Goal: Navigation & Orientation: Understand site structure

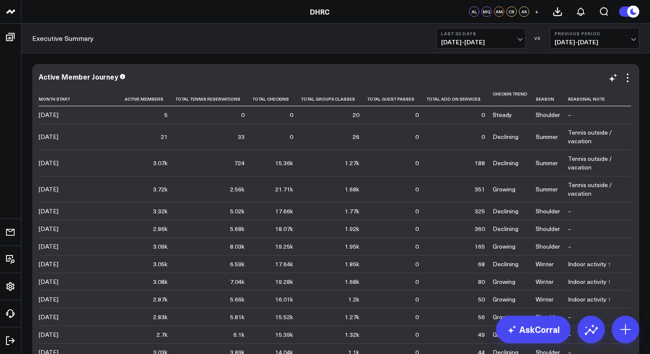
click at [204, 70] on div "Active Member Journey Month Start Active Members Total Tennis Reservations Tota…" at bounding box center [335, 229] width 607 height 331
click at [58, 118] on div "[DATE]" at bounding box center [49, 114] width 20 height 9
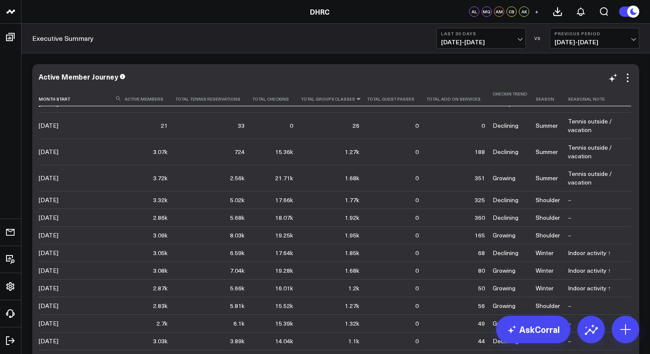
scroll to position [17, 0]
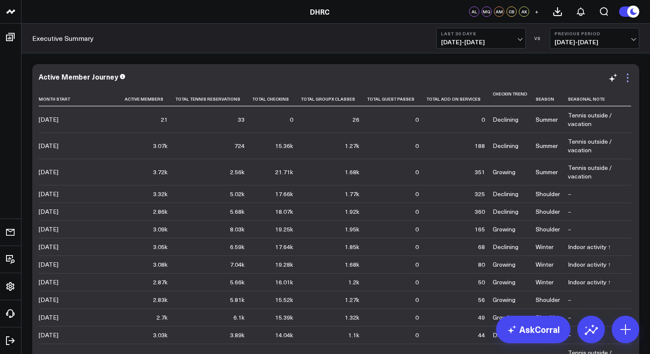
click at [629, 83] on icon at bounding box center [627, 78] width 10 height 10
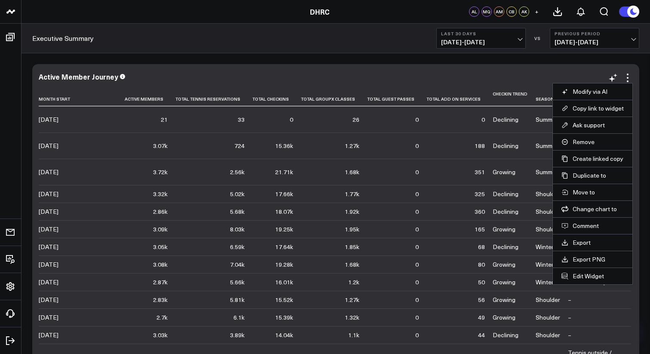
click at [346, 85] on div "Active Member Journey Month Start Active Members Total Tennis Reservations Tota…" at bounding box center [336, 230] width 594 height 314
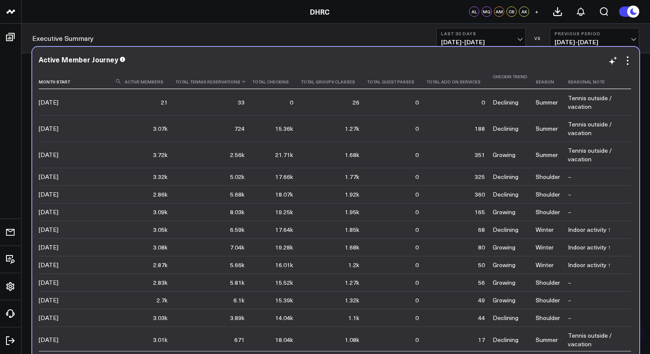
click at [206, 82] on th "Total Tennis Reservations" at bounding box center [213, 79] width 77 height 19
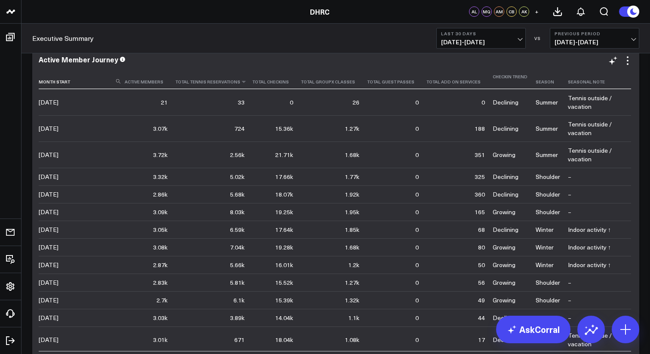
click at [207, 82] on th "Total Tennis Reservations" at bounding box center [213, 79] width 77 height 19
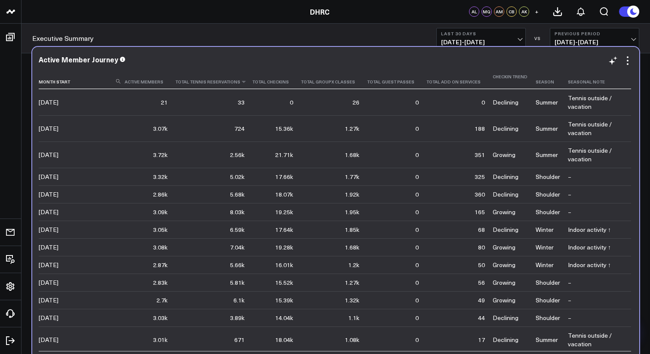
click at [207, 82] on th "Total Tennis Reservations" at bounding box center [213, 79] width 77 height 19
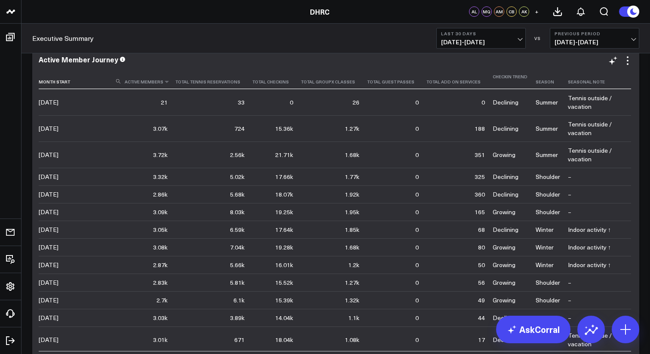
click at [153, 86] on th "Active Members" at bounding box center [150, 79] width 51 height 19
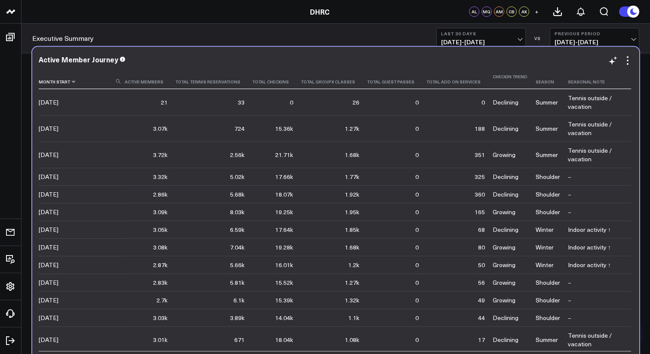
click at [69, 86] on th "Month Start" at bounding box center [82, 79] width 86 height 19
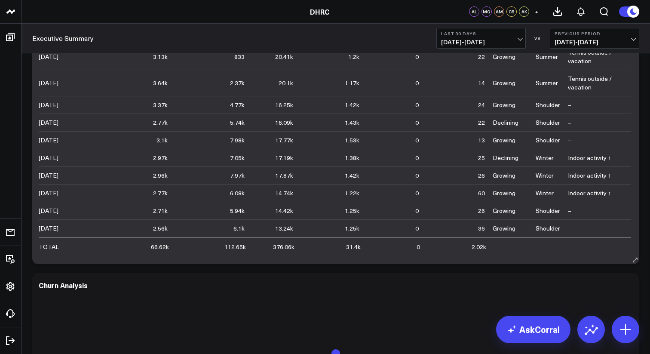
scroll to position [155, 0]
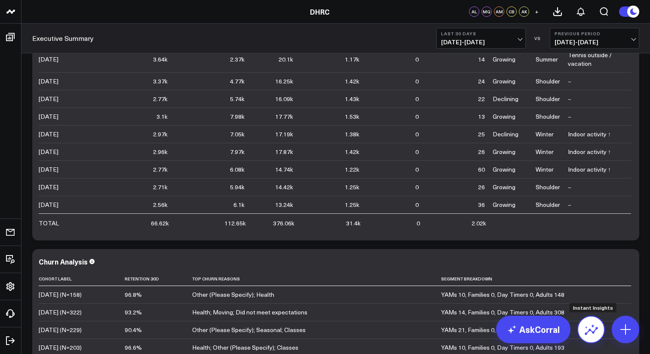
click at [594, 325] on icon at bounding box center [591, 329] width 14 height 14
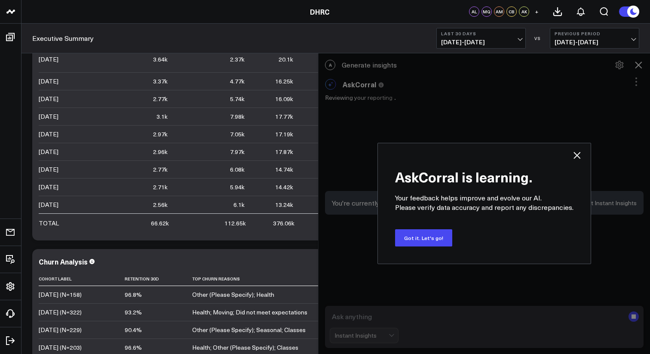
click at [574, 163] on div "AskCorral is learning. Your feedback helps improve and evolve our AI. Please ve…" at bounding box center [484, 203] width 214 height 121
click at [637, 63] on div "AskCorral is learning. Your feedback helps improve and evolve our AI. Please ve…" at bounding box center [484, 203] width 332 height 301
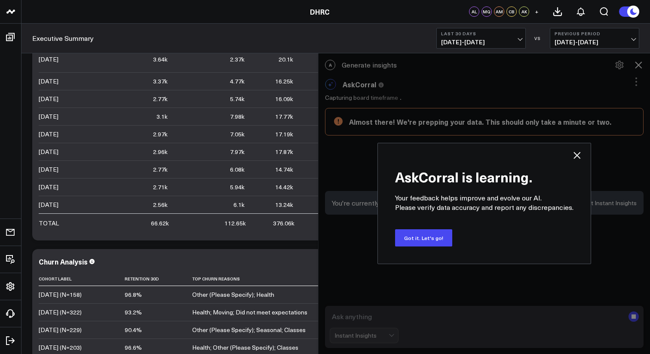
click at [577, 156] on icon at bounding box center [577, 155] width 10 height 10
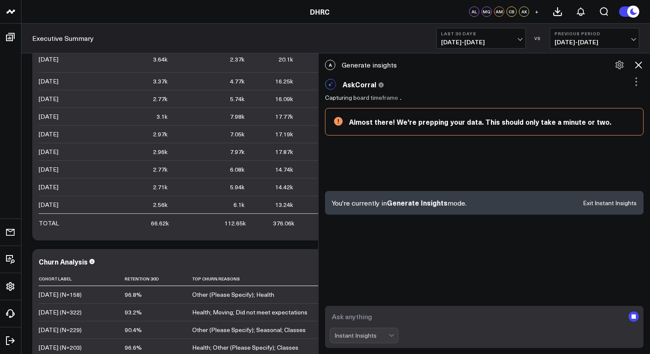
click at [636, 67] on icon at bounding box center [638, 64] width 7 height 7
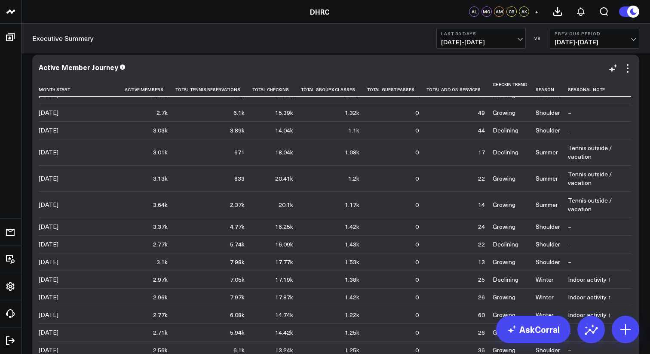
scroll to position [0, 0]
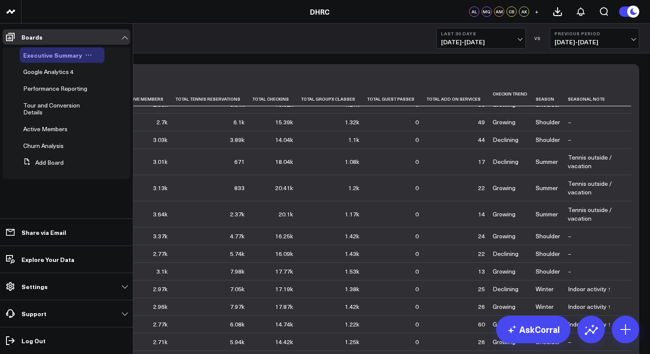
click at [49, 55] on span "Executive Summary" at bounding box center [52, 55] width 59 height 9
click at [37, 88] on span "Performance Reporting" at bounding box center [55, 88] width 64 height 8
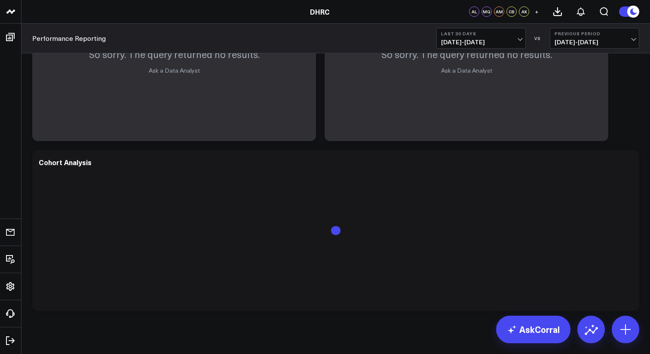
scroll to position [437, 0]
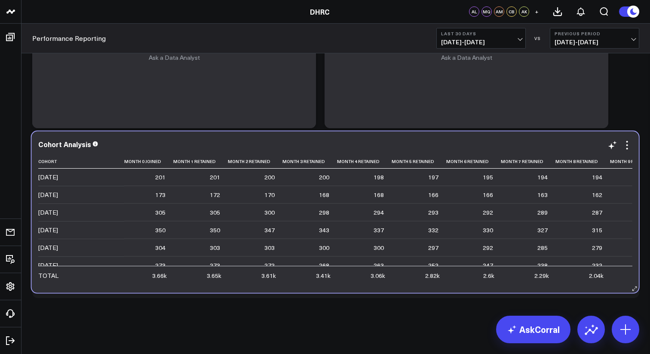
drag, startPoint x: 233, startPoint y: 184, endPoint x: 232, endPoint y: 179, distance: 4.8
click at [232, 179] on td "200" at bounding box center [255, 176] width 55 height 17
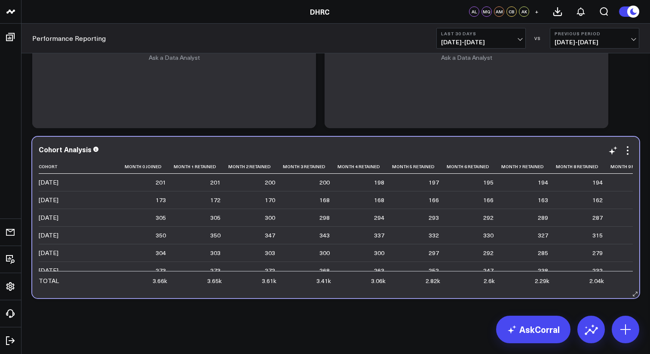
click at [244, 188] on td "200" at bounding box center [255, 182] width 55 height 17
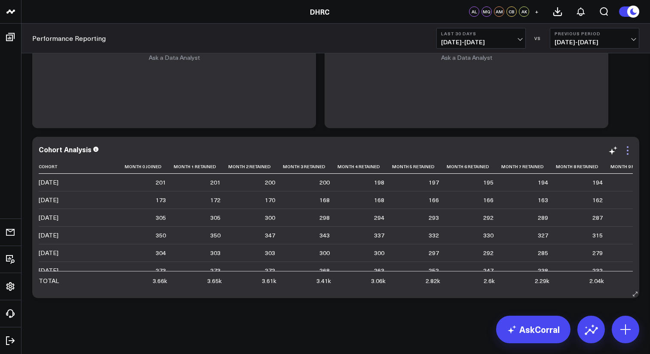
click at [626, 150] on icon at bounding box center [627, 150] width 10 height 10
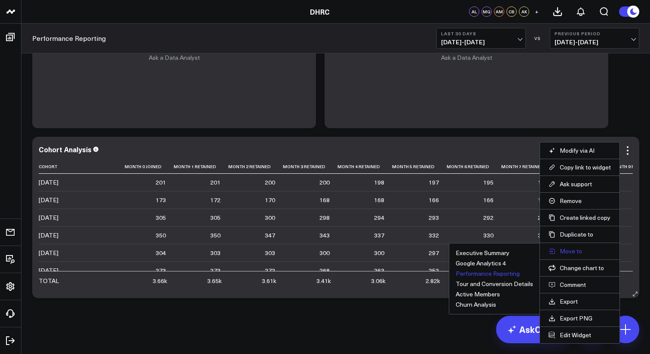
click at [563, 251] on button "Move to" at bounding box center [579, 251] width 62 height 8
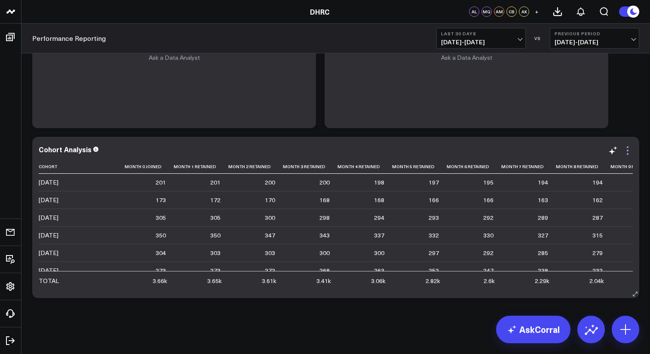
click at [628, 151] on icon at bounding box center [627, 150] width 10 height 10
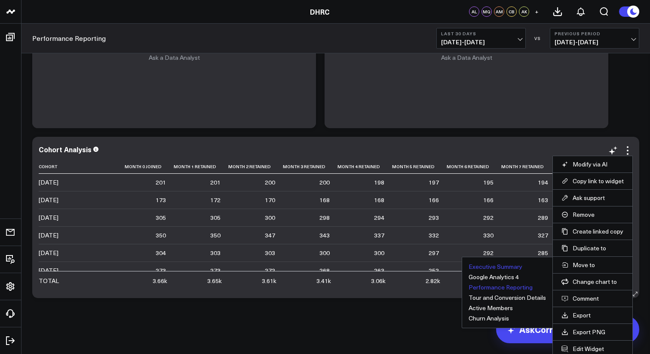
click at [493, 267] on button "Executive Summary" at bounding box center [496, 266] width 54 height 6
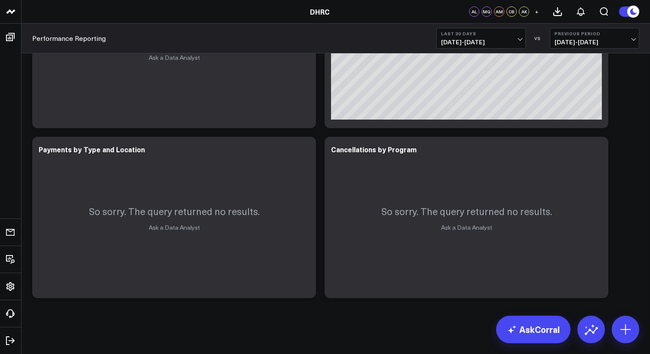
scroll to position [267, 0]
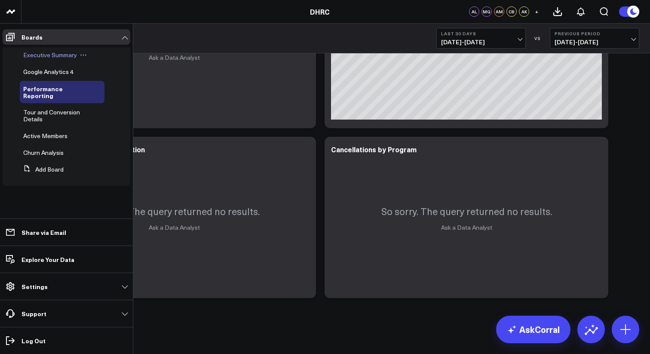
click at [56, 52] on span "Executive Summary" at bounding box center [50, 55] width 54 height 8
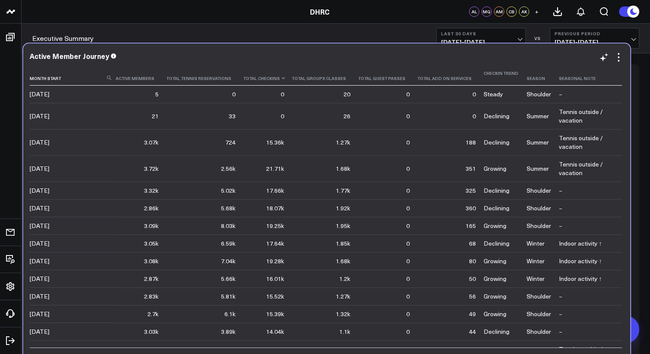
drag, startPoint x: 253, startPoint y: 269, endPoint x: 244, endPoint y: 76, distance: 192.8
click at [244, 76] on th "Total Checkins" at bounding box center [267, 75] width 49 height 19
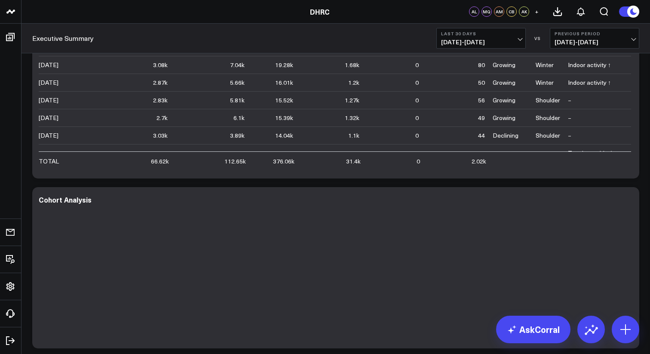
scroll to position [224, 0]
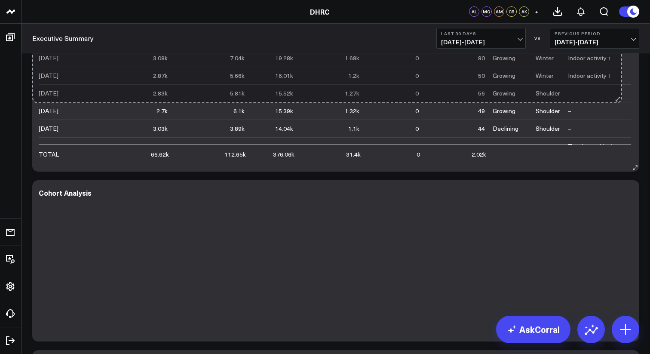
drag, startPoint x: 635, startPoint y: 170, endPoint x: 632, endPoint y: 92, distance: 77.9
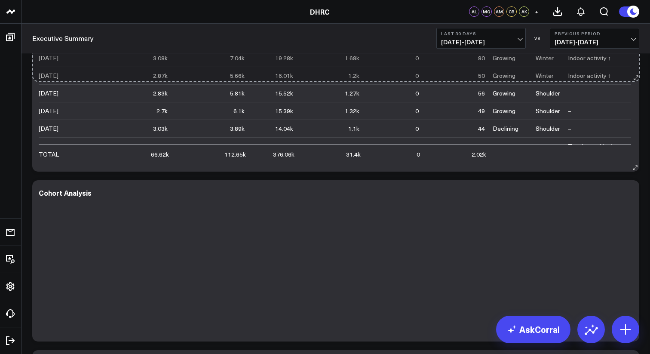
drag, startPoint x: 636, startPoint y: 166, endPoint x: 637, endPoint y: 77, distance: 89.8
click at [637, 77] on div "Active Member Journey Month Start Active Members Total Tennis Reservations Tota…" at bounding box center [335, 6] width 607 height 331
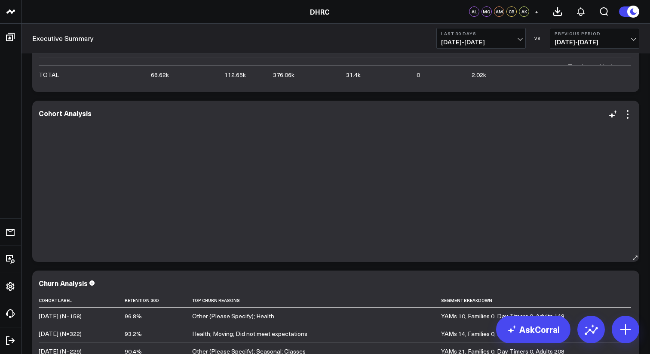
scroll to position [309, 0]
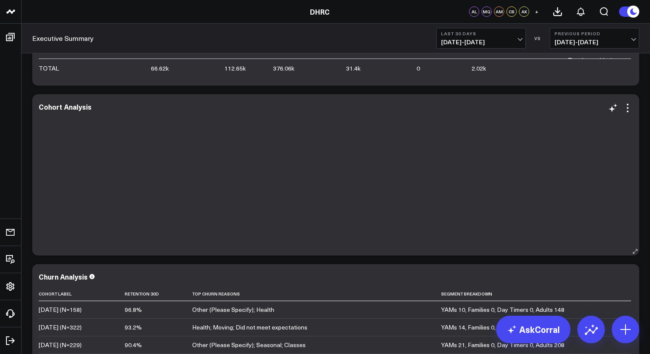
click at [310, 189] on div at bounding box center [336, 182] width 594 height 130
click at [625, 112] on icon at bounding box center [627, 108] width 10 height 10
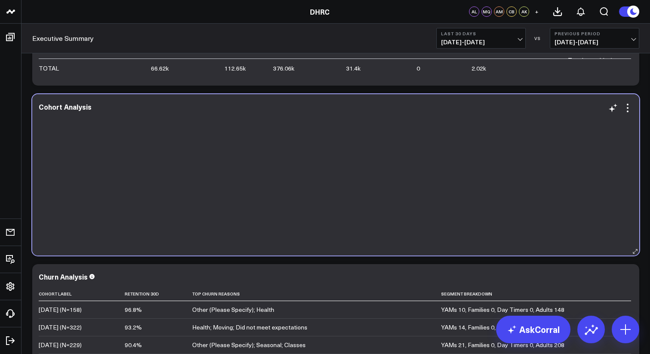
click at [461, 153] on div at bounding box center [336, 182] width 594 height 130
click at [309, 173] on div at bounding box center [336, 182] width 594 height 130
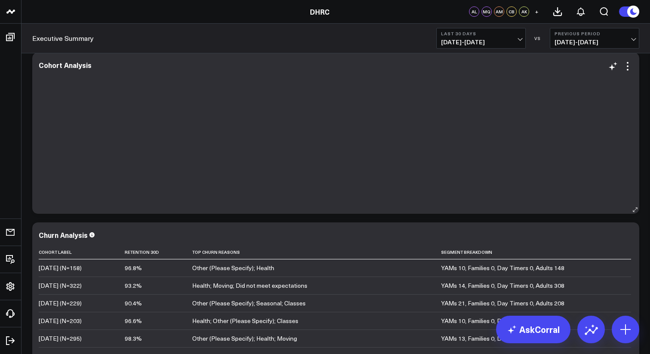
scroll to position [361, 0]
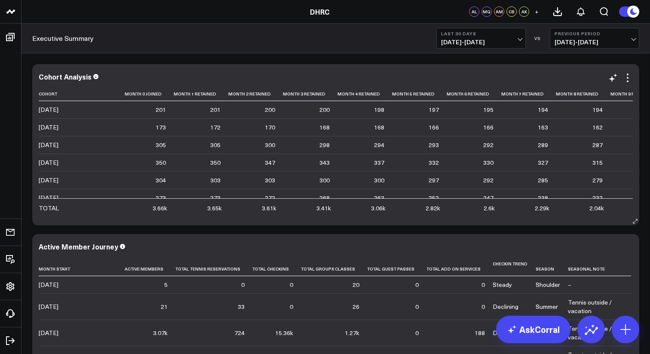
click at [267, 70] on div "Cohort Analysis Cohort Month 0 Joined Month 1 Retained Month 2 Retained Month 3…" at bounding box center [335, 144] width 607 height 161
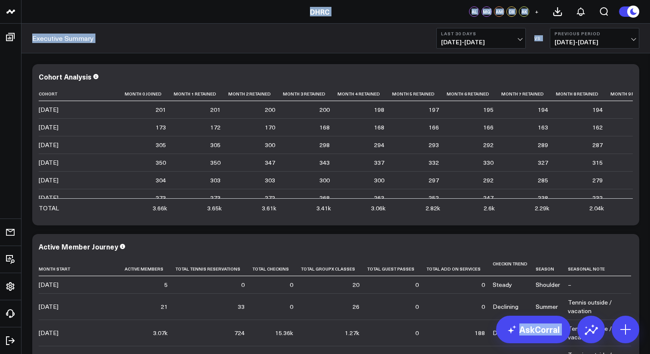
drag, startPoint x: 25, startPoint y: 96, endPoint x: 32, endPoint y: -12, distance: 108.1
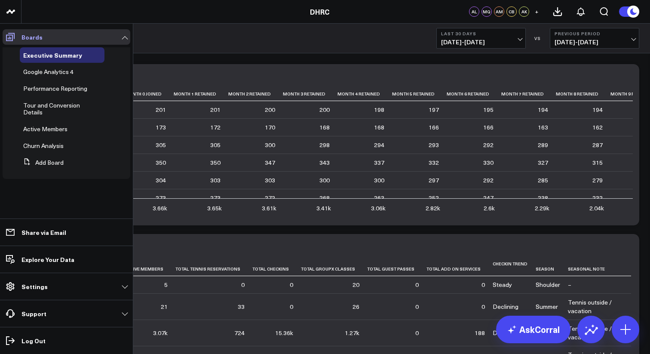
click at [11, 36] on icon at bounding box center [10, 37] width 10 height 10
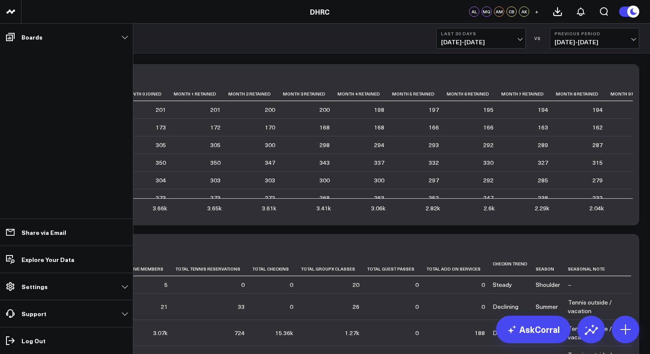
click at [1, 36] on li "Boards Executive Summary Google Analytics 4 Performance Reporting Tour and Conv…" at bounding box center [66, 37] width 133 height 27
click at [15, 40] on icon at bounding box center [10, 37] width 10 height 10
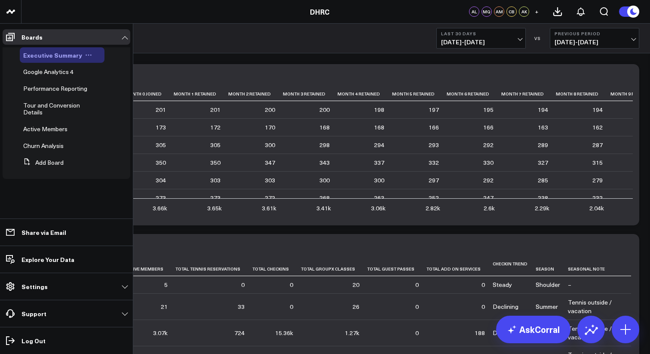
click at [25, 52] on span "Executive Summary" at bounding box center [52, 55] width 59 height 9
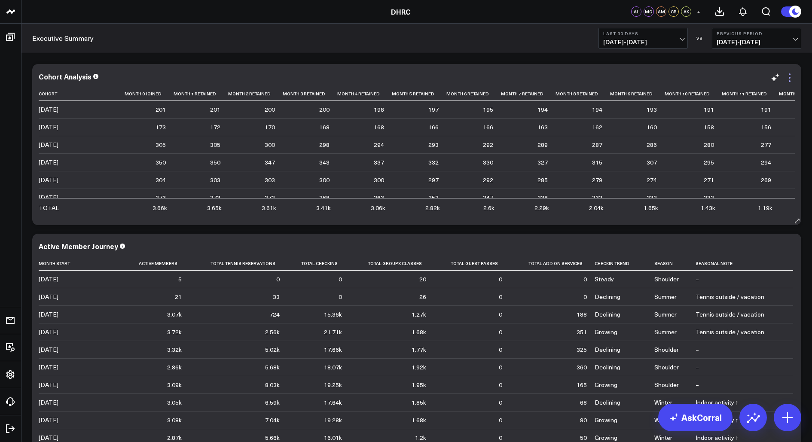
click at [649, 78] on icon at bounding box center [790, 78] width 10 height 10
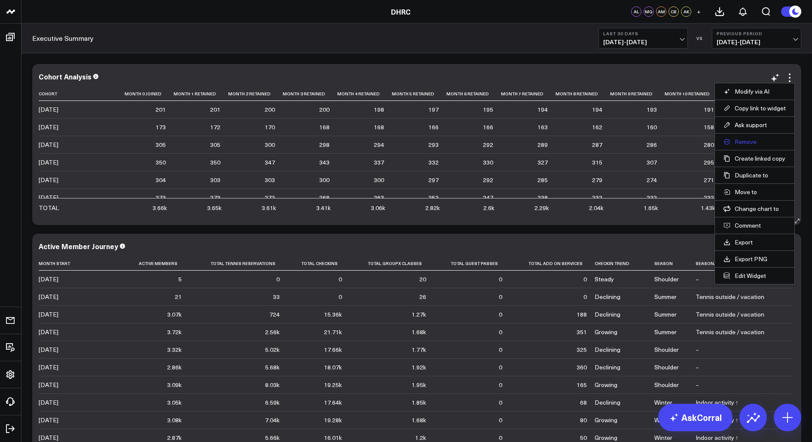
click at [649, 141] on button "Remove" at bounding box center [755, 142] width 62 height 8
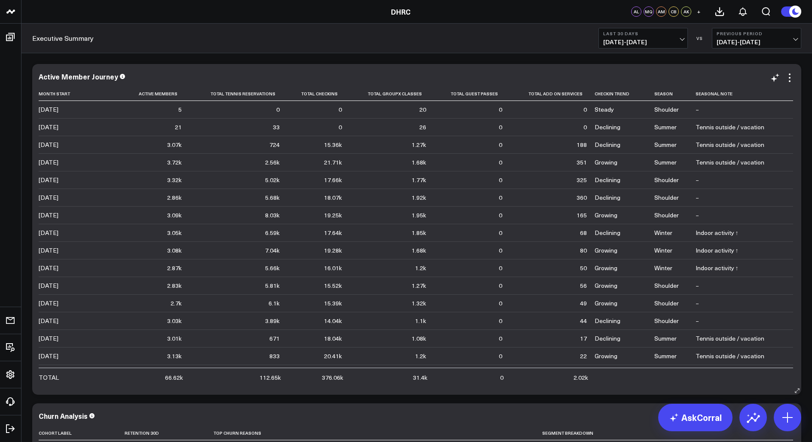
click at [649, 85] on div "Active Member Journey Month Start Active Members Total Tennis Reservations Tota…" at bounding box center [417, 230] width 756 height 314
click at [649, 81] on icon at bounding box center [790, 78] width 10 height 10
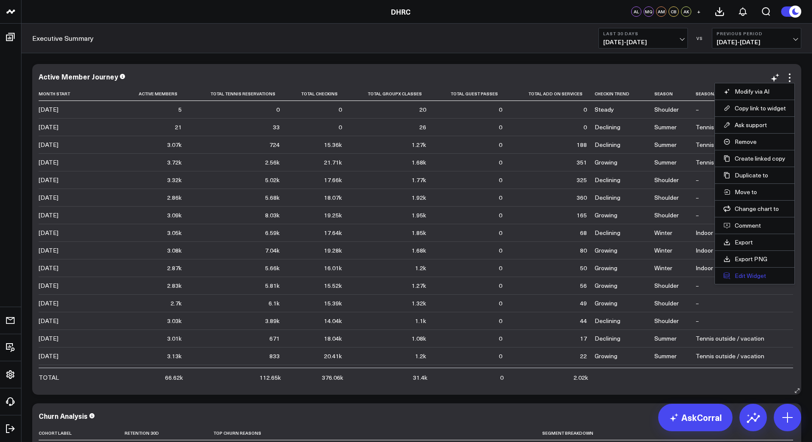
click at [649, 272] on button "Edit Widget" at bounding box center [755, 276] width 62 height 8
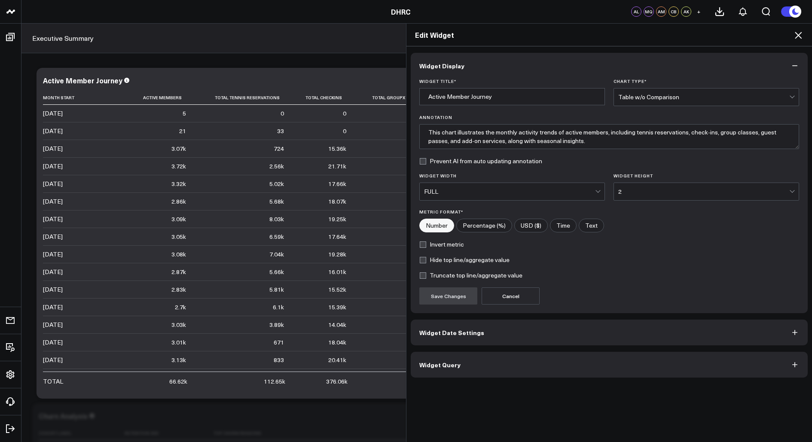
click at [492, 326] on button "Widget Date Settings" at bounding box center [609, 333] width 397 height 26
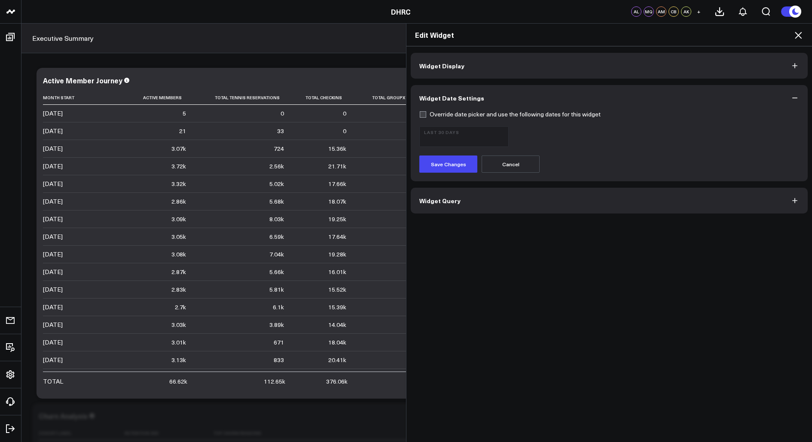
click at [511, 162] on button "Cancel" at bounding box center [511, 164] width 58 height 17
click at [649, 35] on icon at bounding box center [798, 35] width 10 height 10
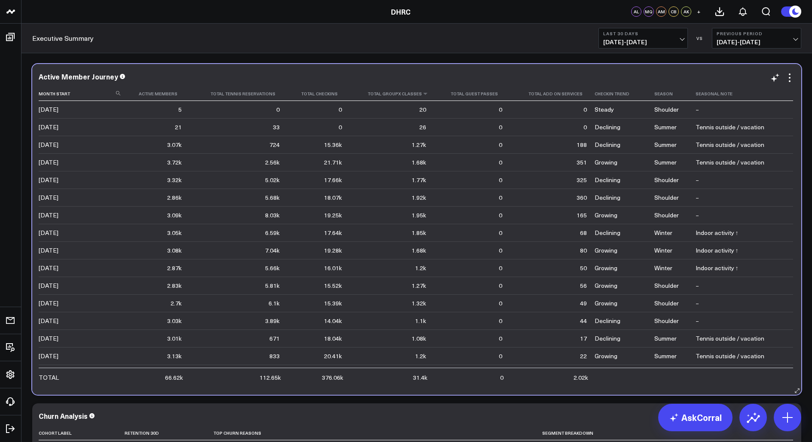
click at [414, 92] on th "Total Groupx Classes" at bounding box center [392, 94] width 85 height 14
click at [423, 94] on icon at bounding box center [425, 93] width 7 height 5
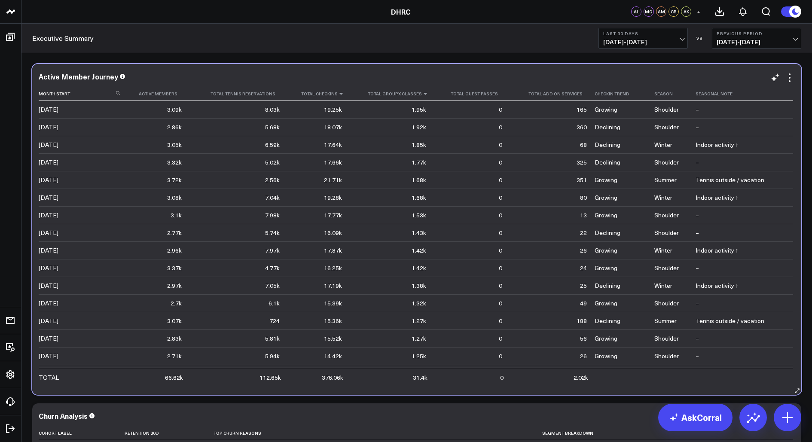
click at [340, 95] on icon at bounding box center [341, 93] width 7 height 5
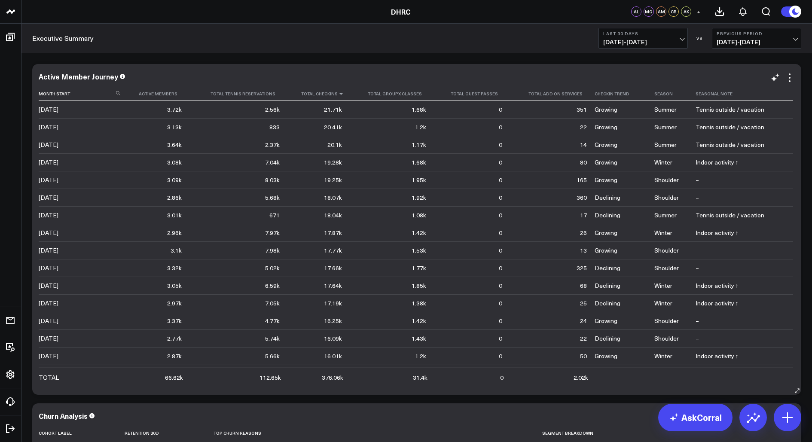
click at [340, 93] on icon at bounding box center [341, 93] width 7 height 5
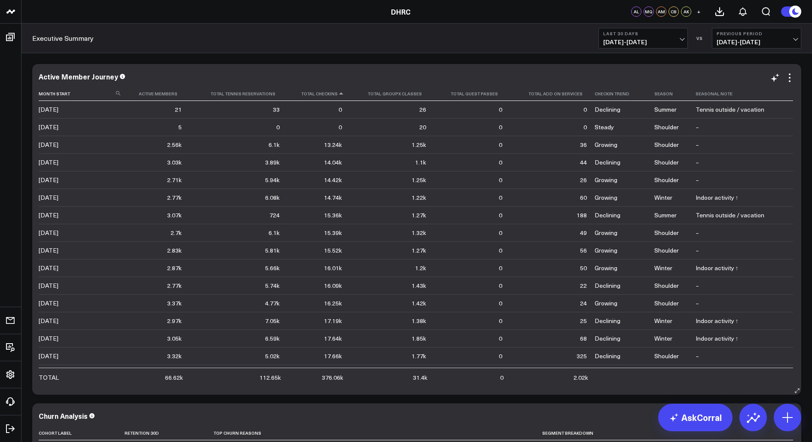
click at [340, 93] on icon at bounding box center [341, 93] width 7 height 5
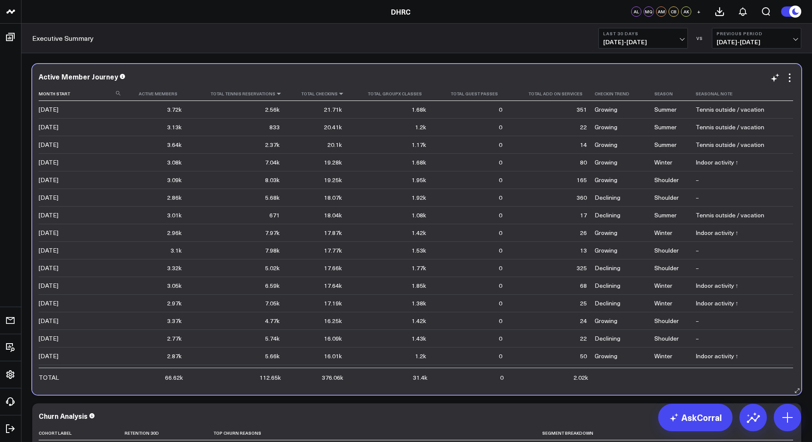
click at [277, 94] on icon at bounding box center [279, 93] width 7 height 5
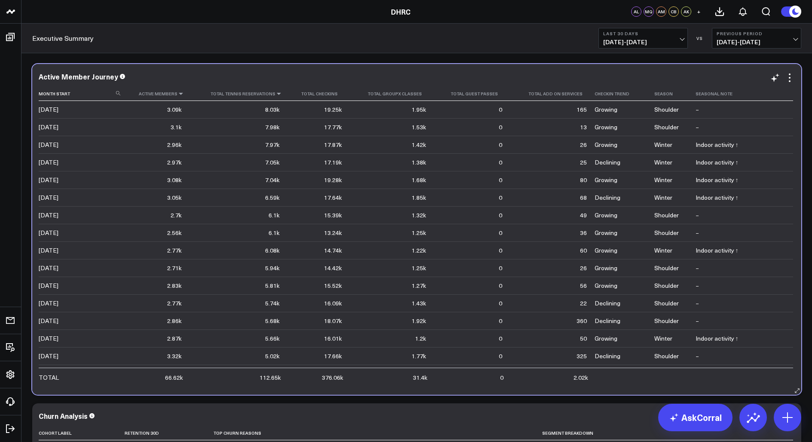
click at [181, 95] on icon at bounding box center [181, 93] width 7 height 5
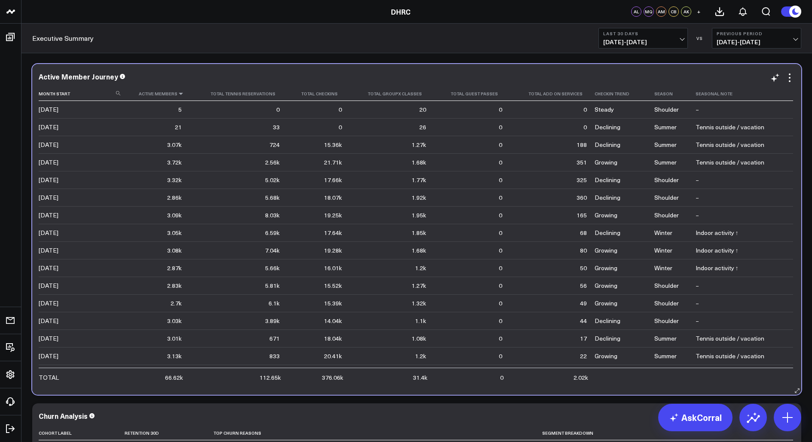
click at [182, 95] on icon at bounding box center [181, 93] width 7 height 5
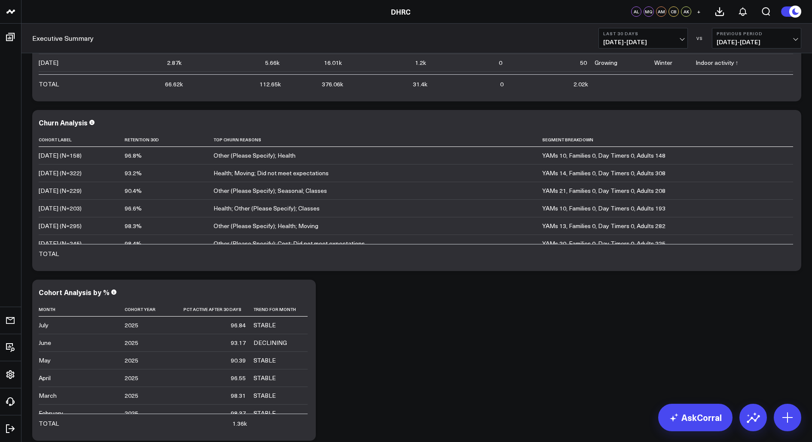
scroll to position [301, 0]
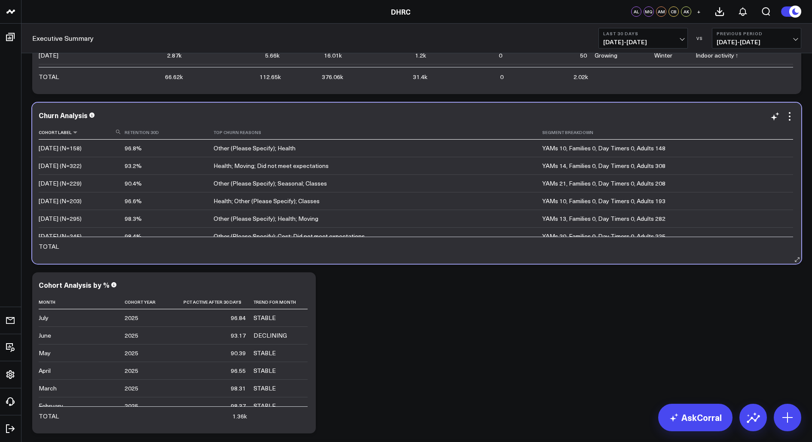
click at [43, 136] on th "Cohort Label" at bounding box center [82, 133] width 86 height 14
click at [52, 151] on div "[DATE] (N=158)" at bounding box center [60, 148] width 43 height 9
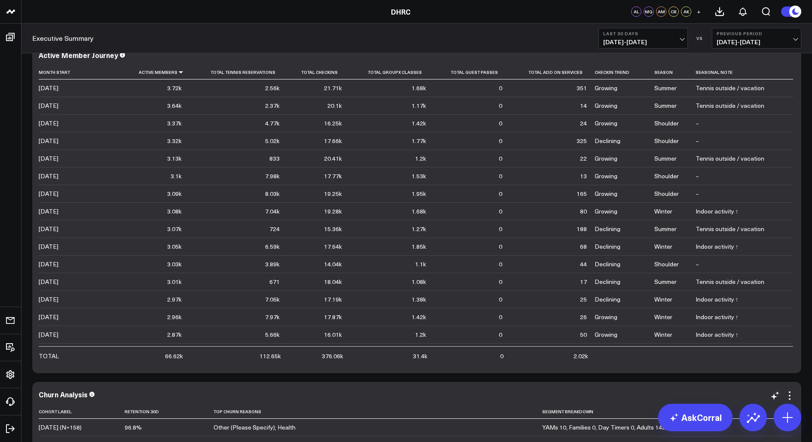
scroll to position [0, 0]
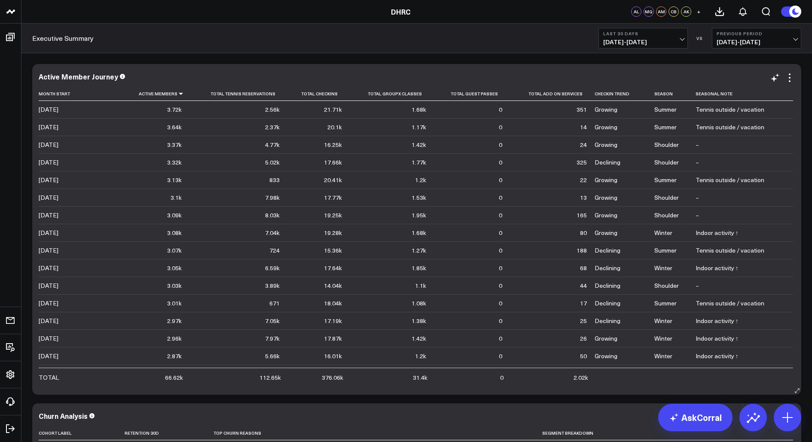
click at [32, 162] on div "Active Member Journey Month Start Active Members Total Tennis Reservations Tota…" at bounding box center [416, 229] width 769 height 331
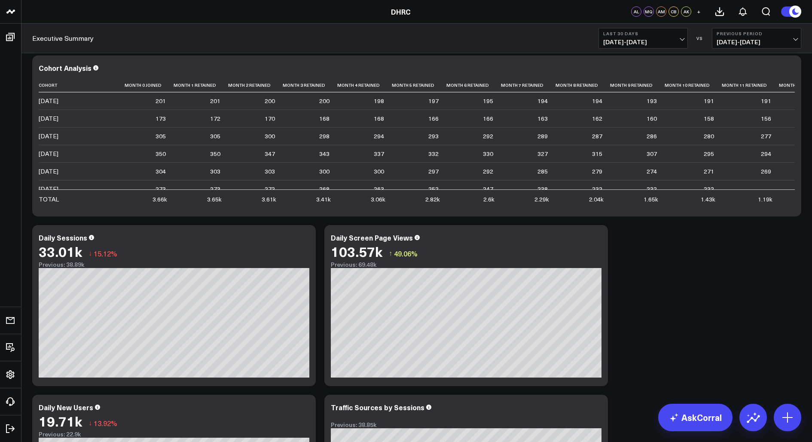
scroll to position [666, 0]
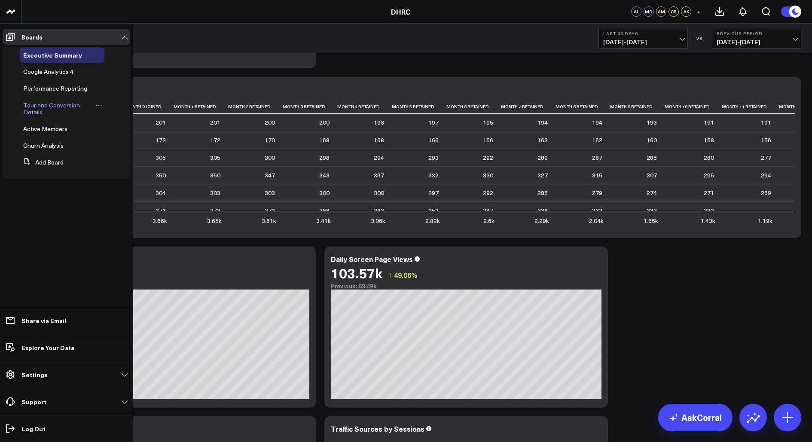
click at [56, 101] on span "Tour and Conversion Details" at bounding box center [51, 108] width 57 height 15
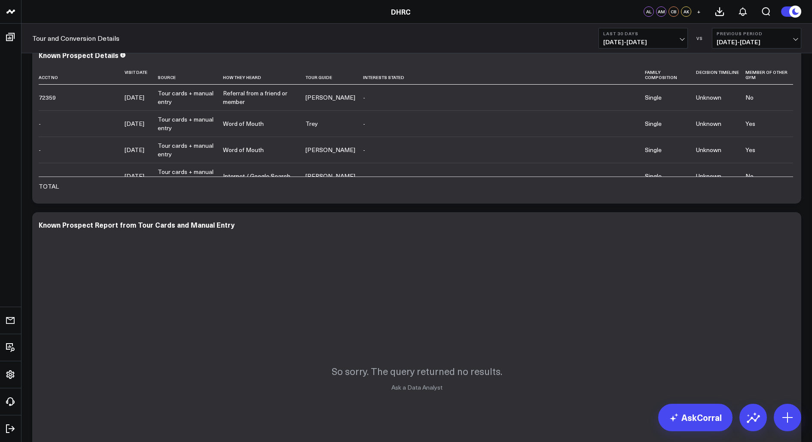
scroll to position [43, 0]
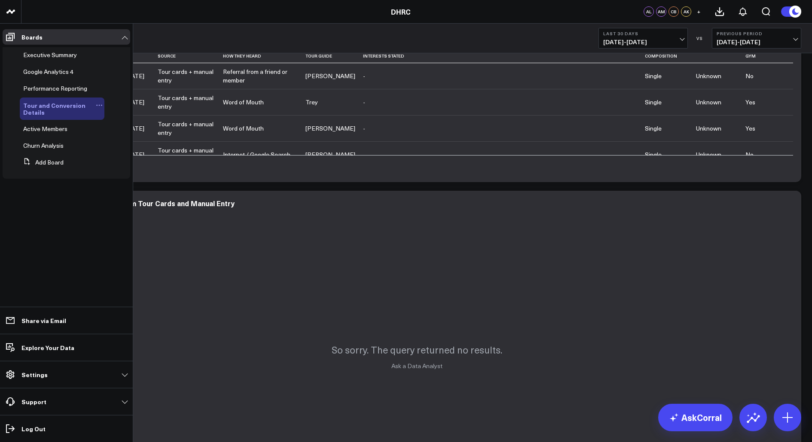
click at [53, 108] on span "Tour and Conversion Details" at bounding box center [54, 108] width 62 height 15
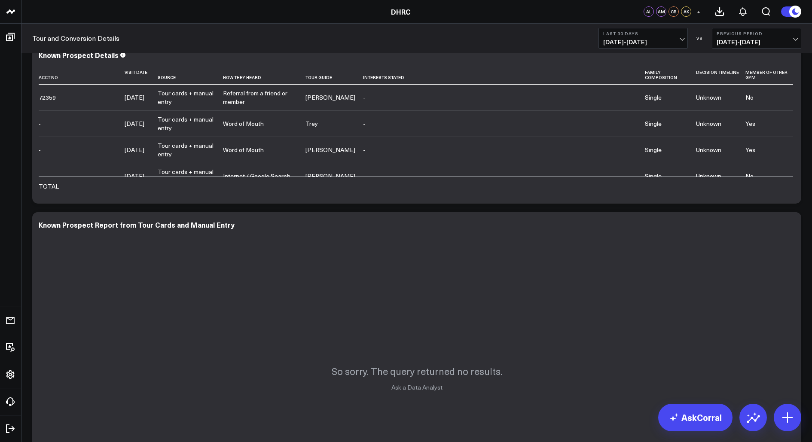
scroll to position [0, 0]
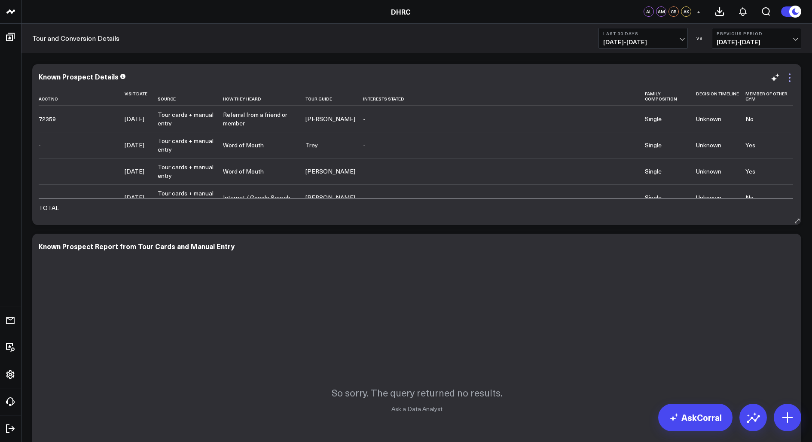
click at [649, 78] on icon at bounding box center [790, 78] width 10 height 10
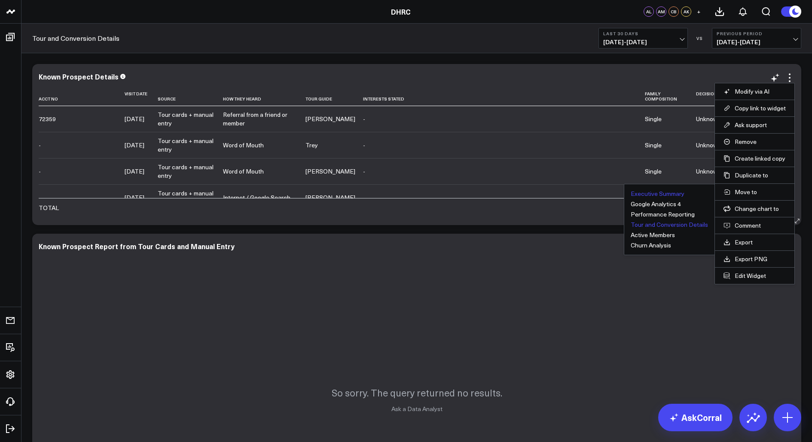
click at [649, 193] on button "Executive Summary" at bounding box center [658, 194] width 54 height 6
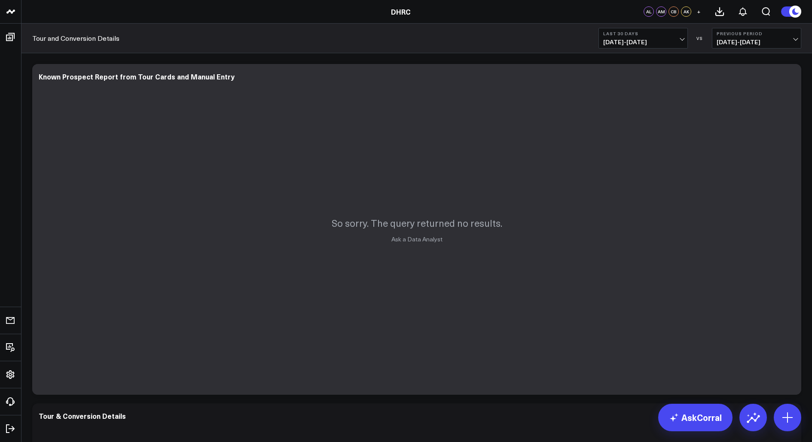
click at [25, 324] on div "Modify via AI Copy link to widget Ask support Remove Create linked copy Executi…" at bounding box center [416, 421] width 791 height 737
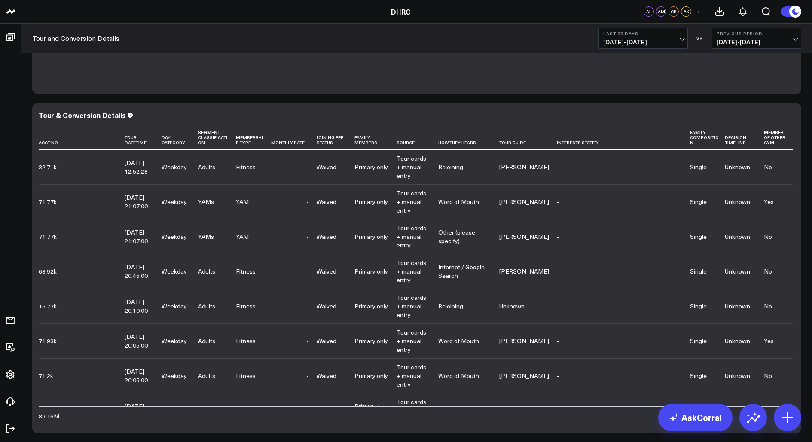
scroll to position [279, 0]
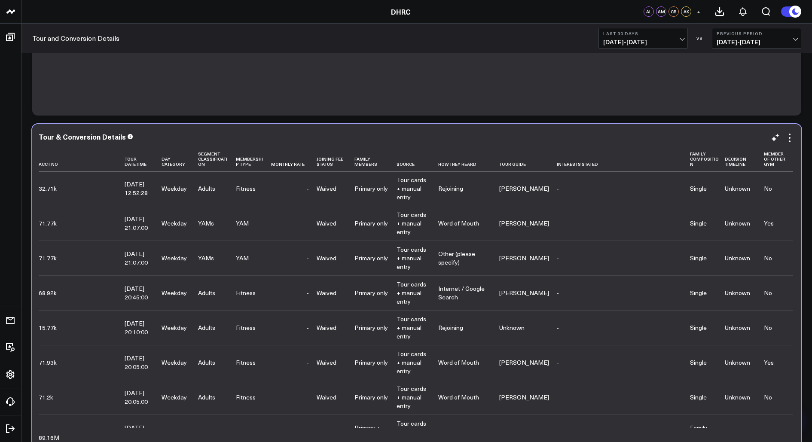
click at [649, 145] on div "Tour & Conversion Details Acct No Tour Datetime Day Category Segment Classifica…" at bounding box center [417, 290] width 756 height 314
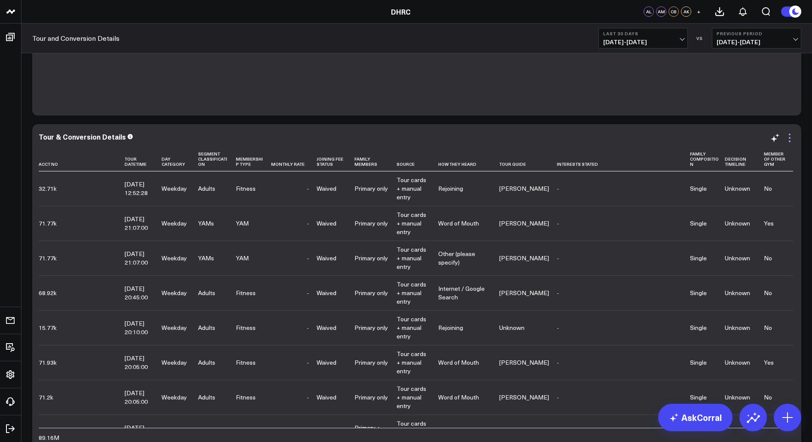
click at [649, 140] on icon at bounding box center [790, 138] width 10 height 10
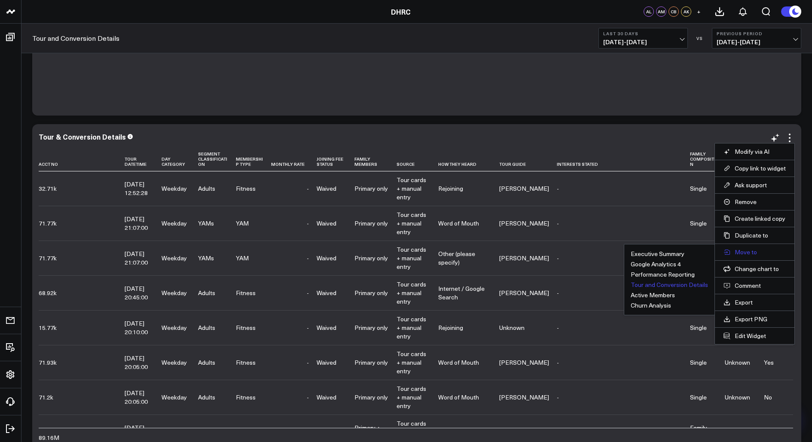
click at [649, 248] on button "Move to" at bounding box center [755, 252] width 62 height 8
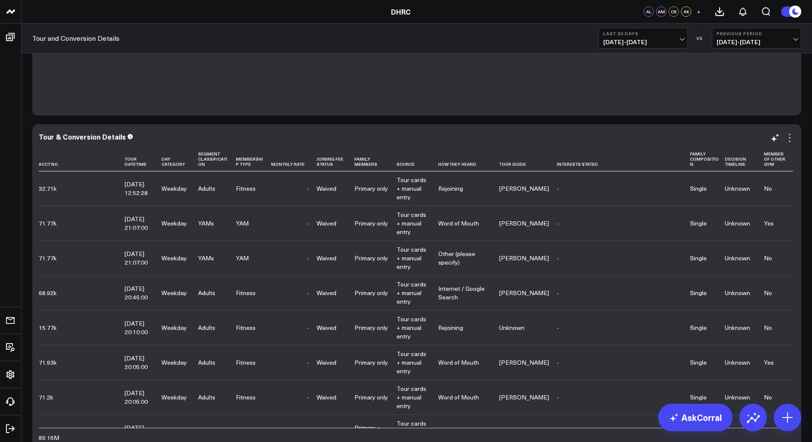
click at [649, 142] on icon at bounding box center [790, 138] width 10 height 10
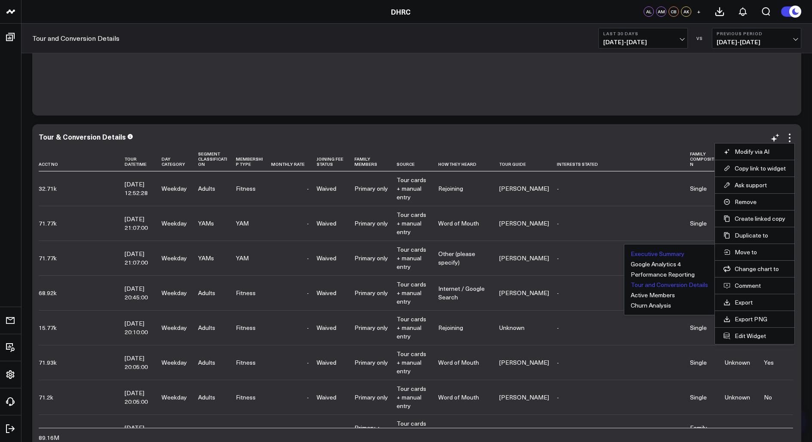
click at [649, 251] on button "Executive Summary" at bounding box center [658, 254] width 54 height 6
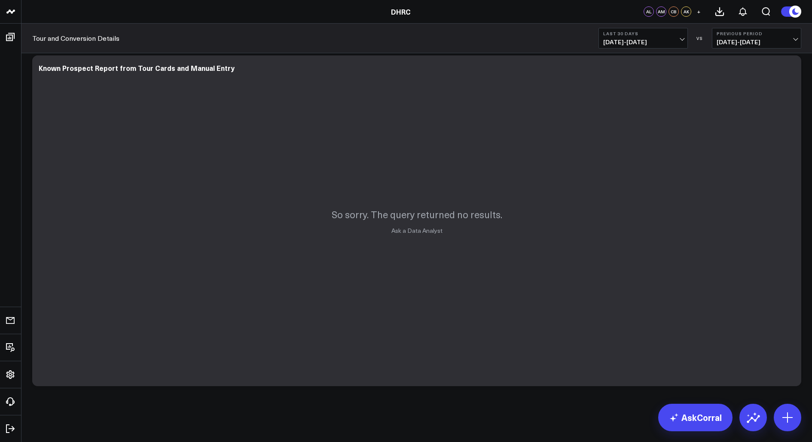
scroll to position [9, 0]
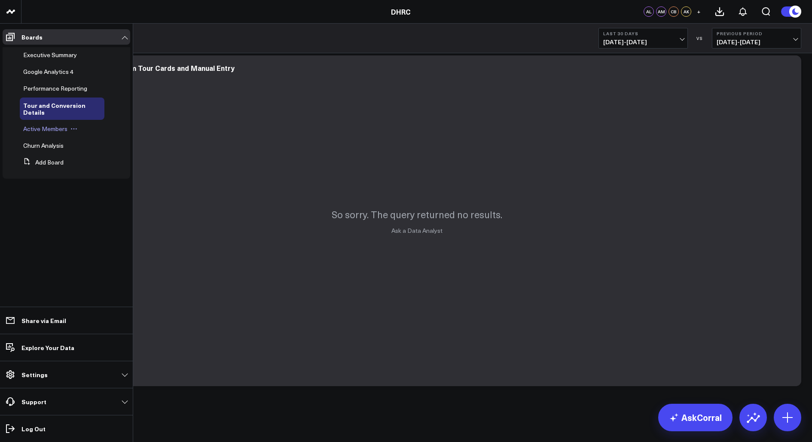
click at [63, 130] on span "Active Members" at bounding box center [45, 129] width 44 height 8
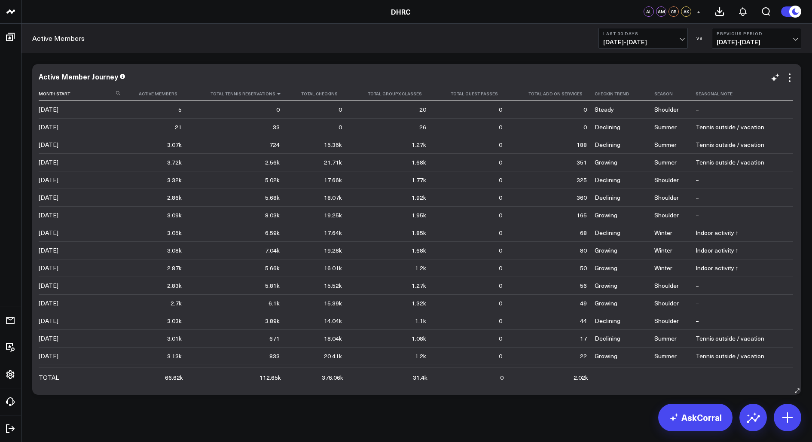
click at [278, 94] on icon at bounding box center [279, 93] width 7 height 5
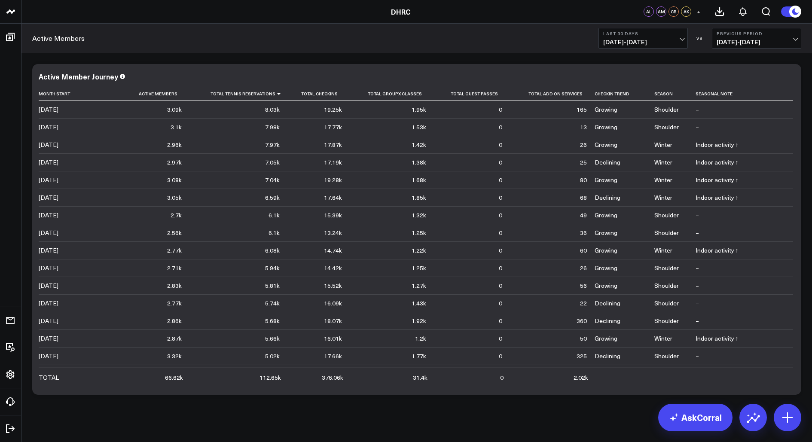
click at [27, 103] on div "Modify via AI Copy link to widget Ask support Remove Create linked copy Executi…" at bounding box center [416, 252] width 791 height 398
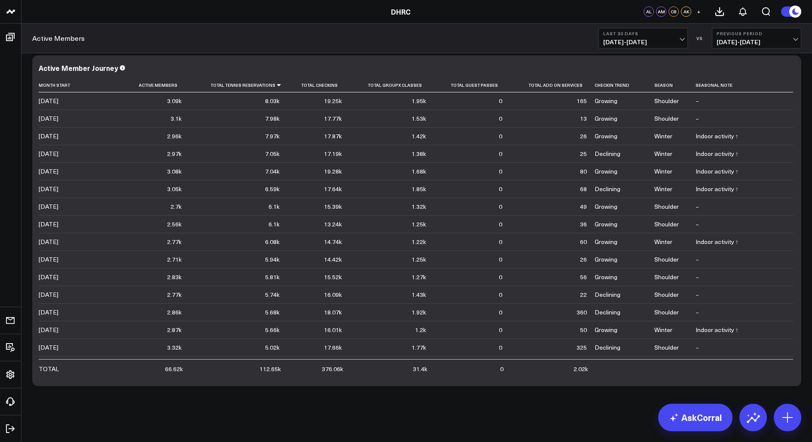
click at [649, 146] on div "Modify via AI Copy link to widget Ask support Remove Create linked copy Executi…" at bounding box center [417, 221] width 778 height 340
drag, startPoint x: 806, startPoint y: 127, endPoint x: 810, endPoint y: 420, distance: 292.7
click at [649, 353] on body "DHRC DHRC AL AM CB AK + Active Members Last 30 Days [DATE] - [DATE] VS Previous…" at bounding box center [406, 216] width 812 height 451
drag, startPoint x: 545, startPoint y: 398, endPoint x: 545, endPoint y: 440, distance: 41.7
click at [545, 353] on div "Modify via AI Copy link to widget Ask support Remove Create linked copy Executi…" at bounding box center [416, 244] width 791 height 398
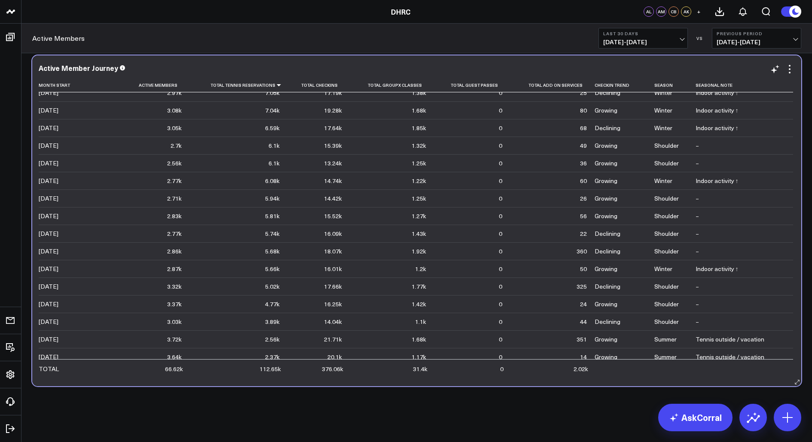
scroll to position [151, 0]
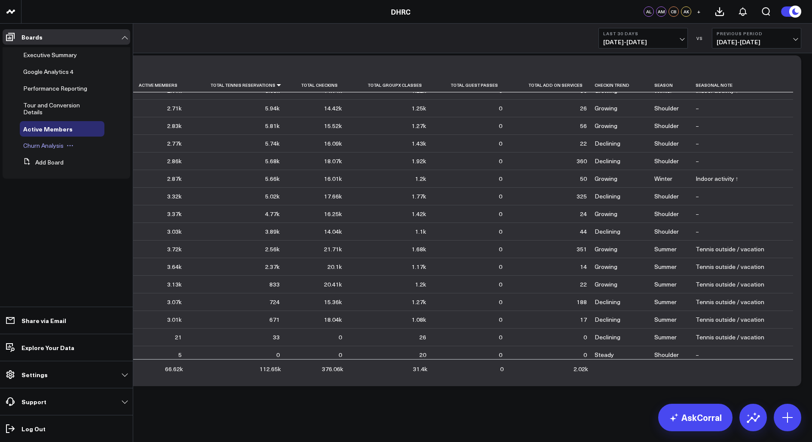
click at [52, 143] on span "Churn Analysis" at bounding box center [43, 145] width 40 height 8
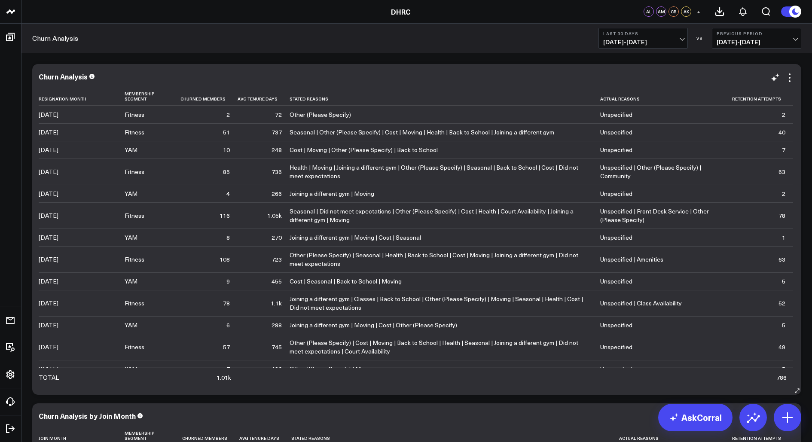
click at [33, 132] on div "Churn Analysis Resignation Month Membership Segment Churned Members Avg Tenure …" at bounding box center [416, 229] width 769 height 331
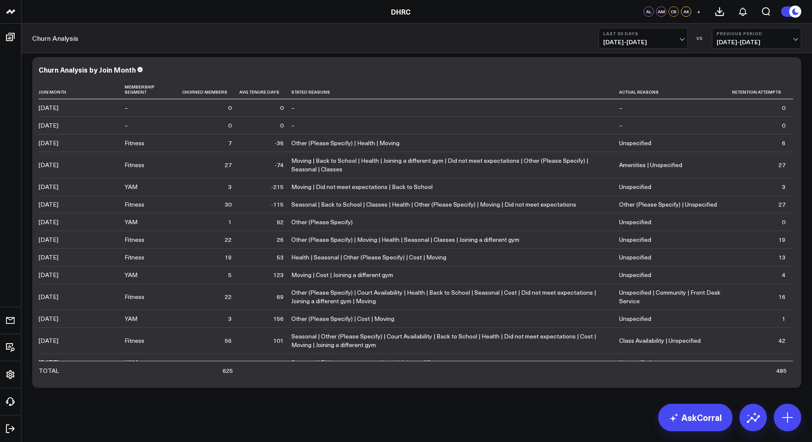
scroll to position [348, 0]
